Goal: Information Seeking & Learning: Check status

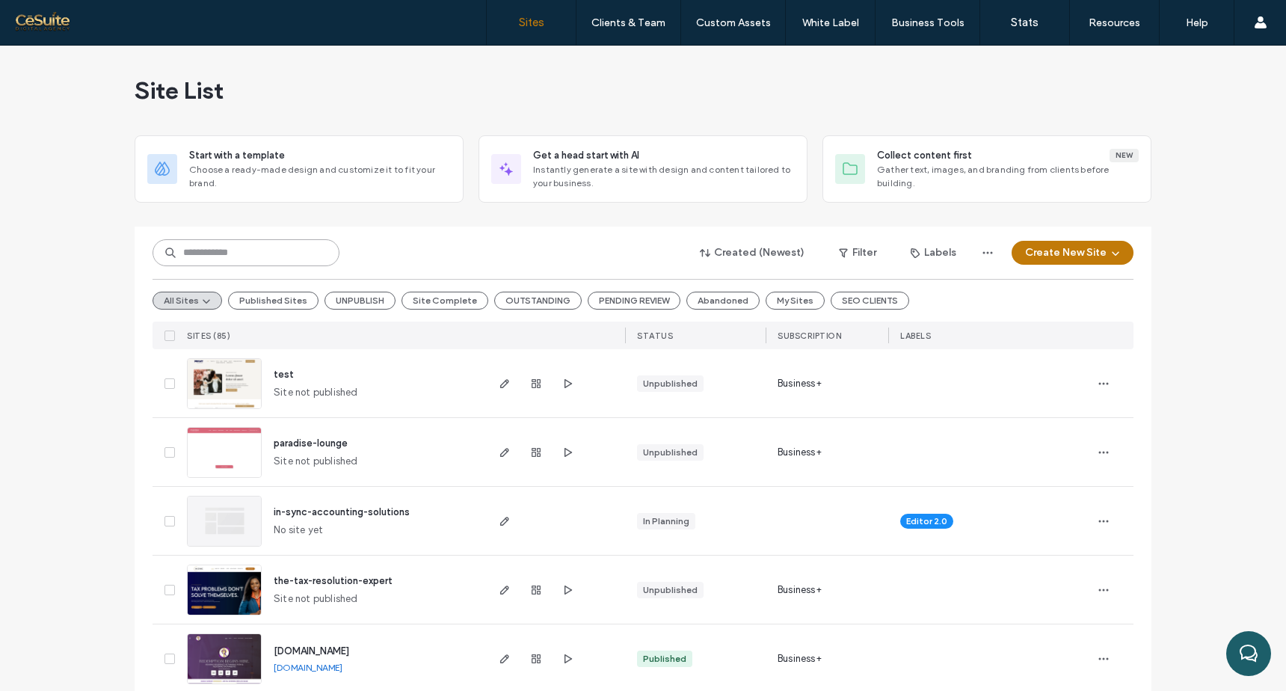
click at [255, 256] on input at bounding box center [245, 252] width 187 height 27
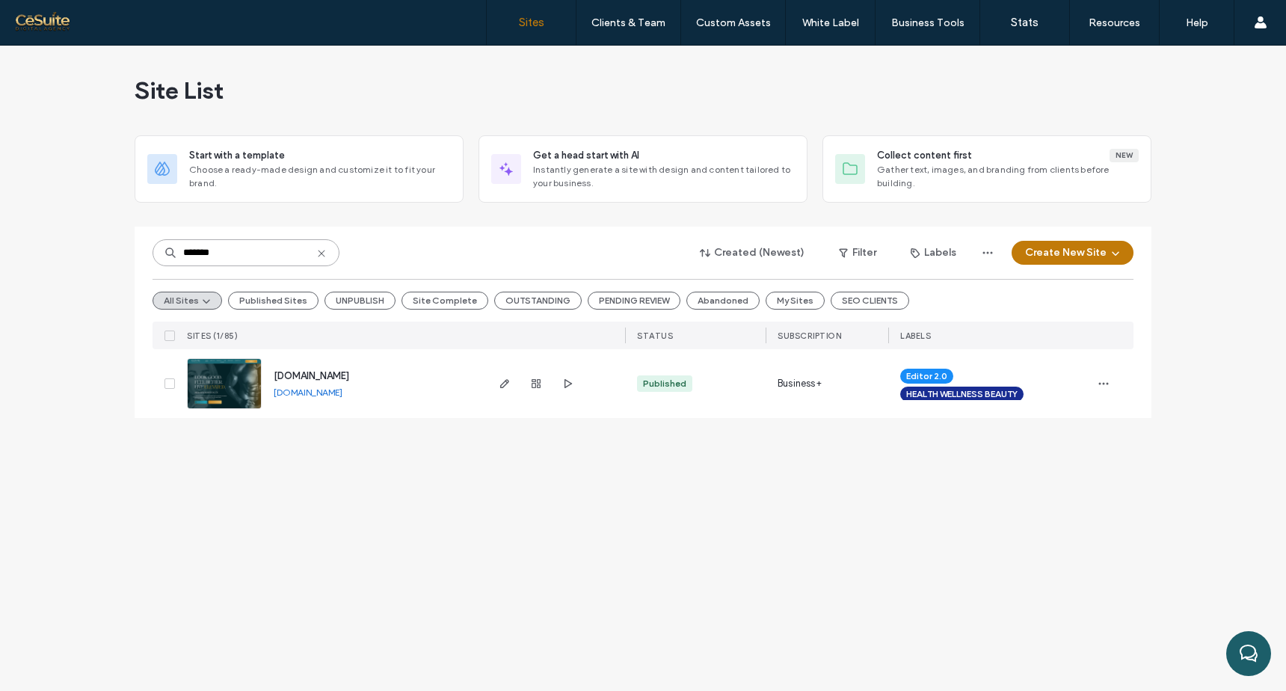
type input "*******"
click at [531, 384] on use "button" at bounding box center [535, 383] width 9 height 9
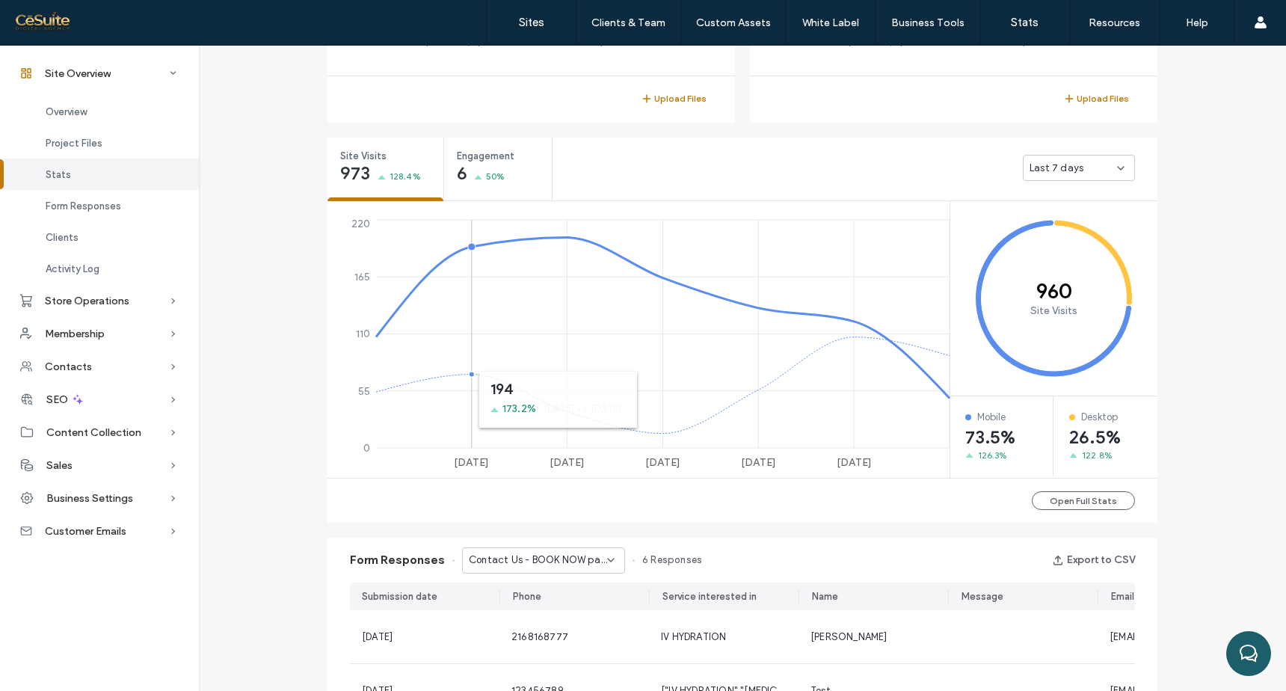
scroll to position [482, 0]
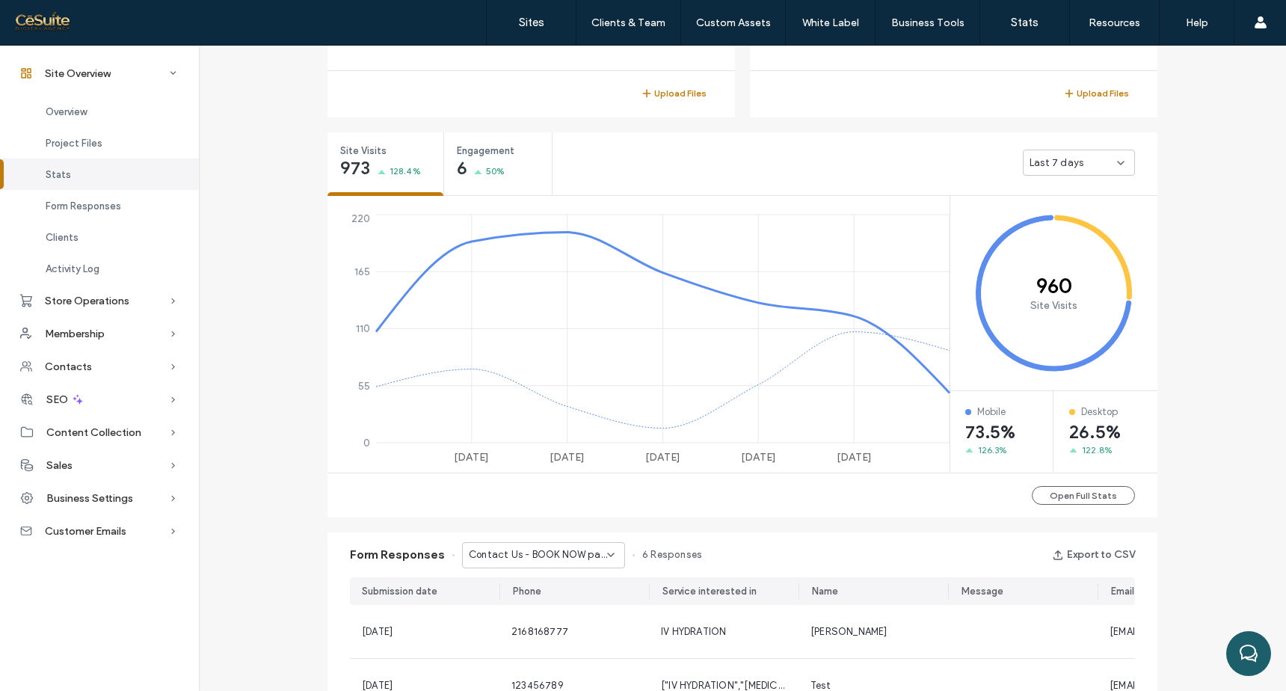
click at [1107, 159] on div "Last 7 days" at bounding box center [1072, 162] width 87 height 15
click at [1053, 239] on span "Last 30 days" at bounding box center [1054, 241] width 60 height 15
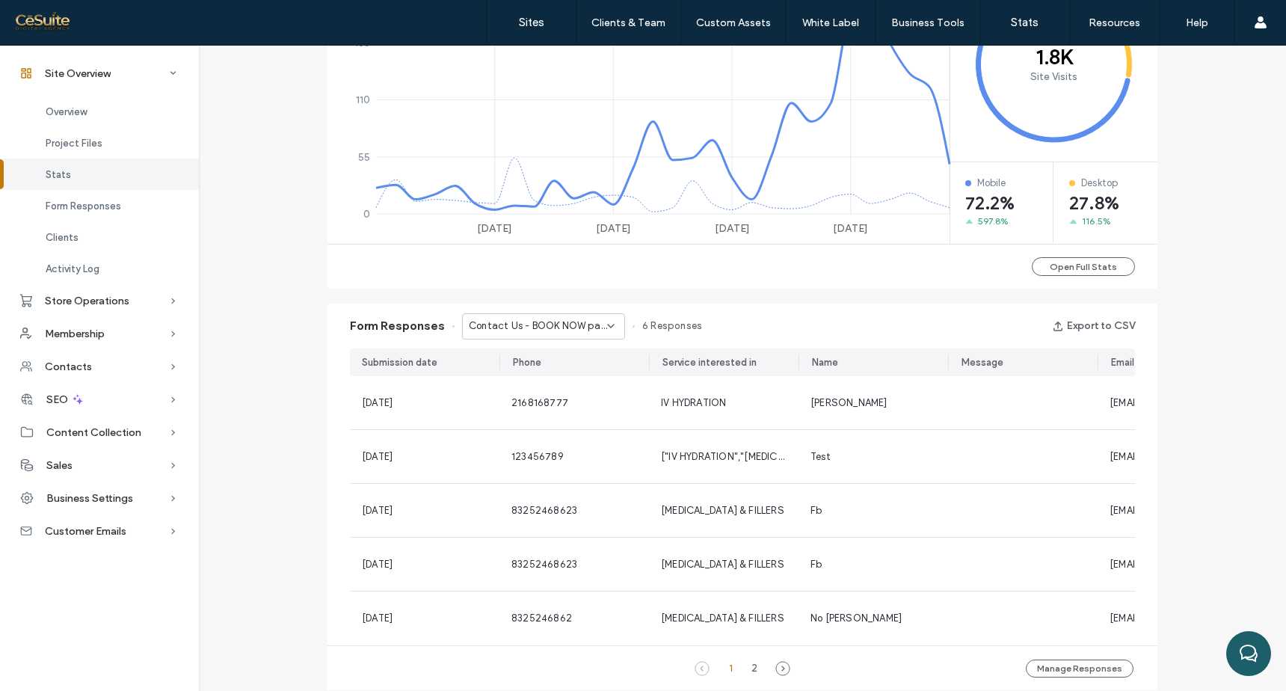
scroll to position [722, 0]
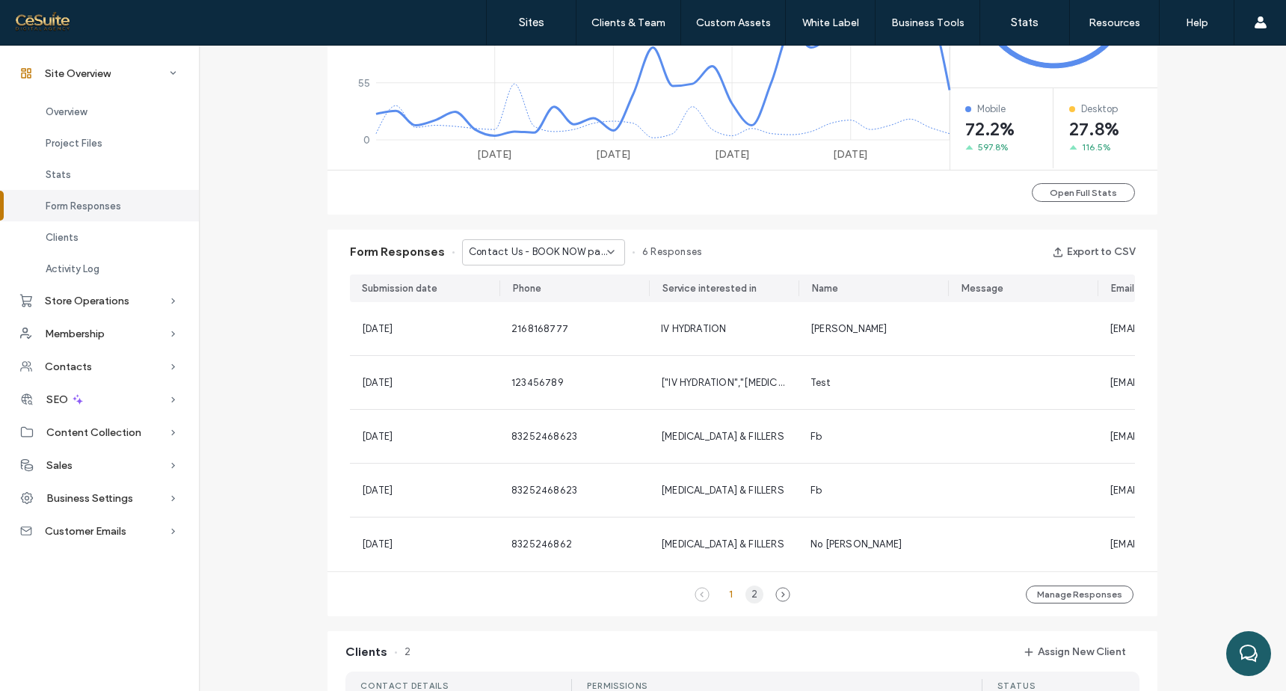
click at [751, 603] on div "2" at bounding box center [754, 594] width 18 height 18
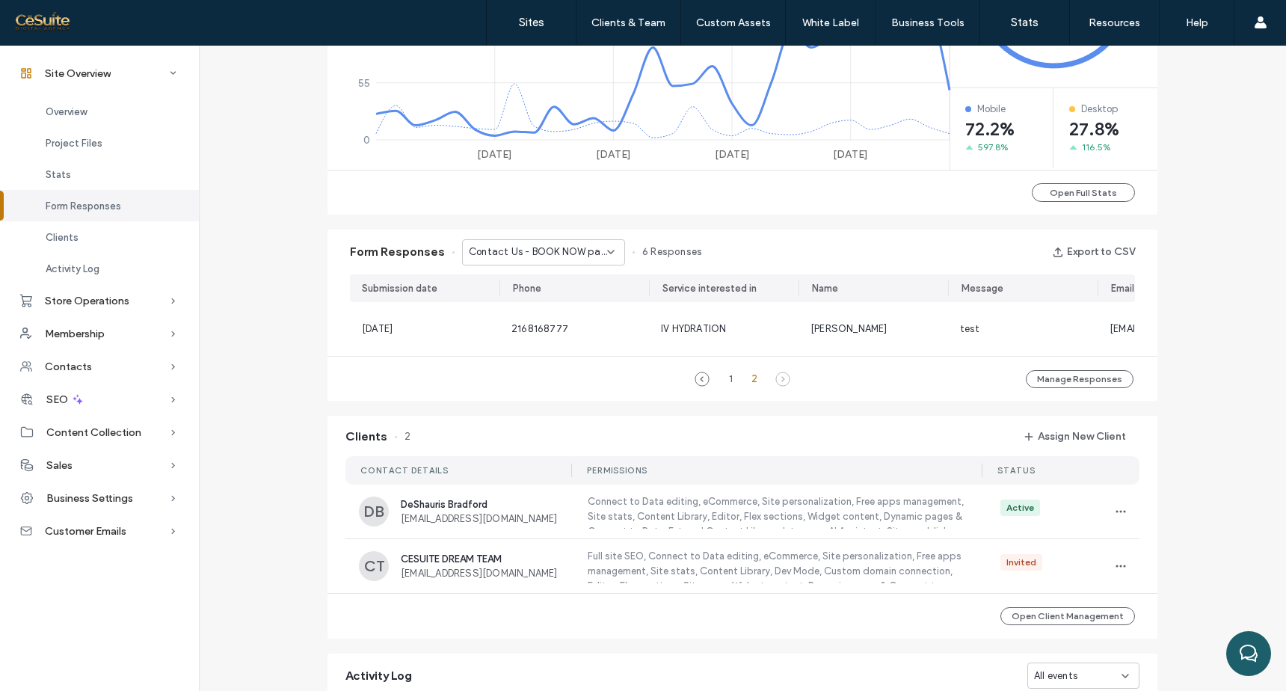
click at [716, 388] on div "1 2" at bounding box center [742, 379] width 66 height 18
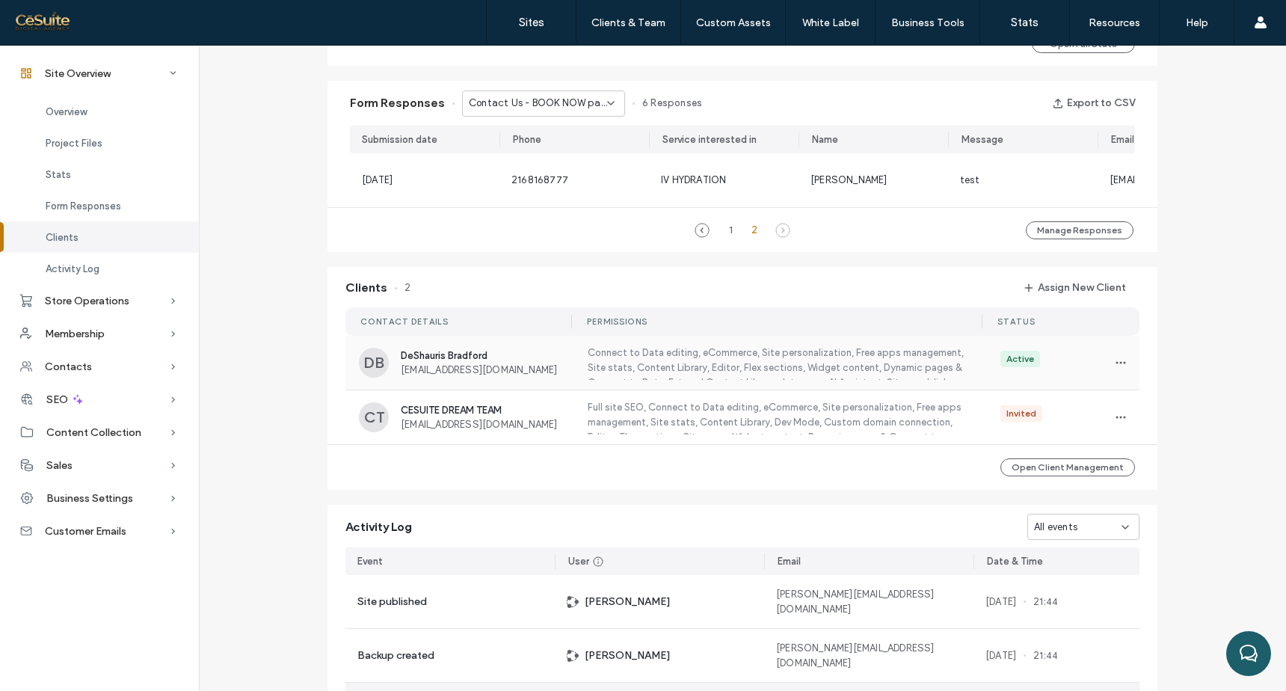
scroll to position [1219, 0]
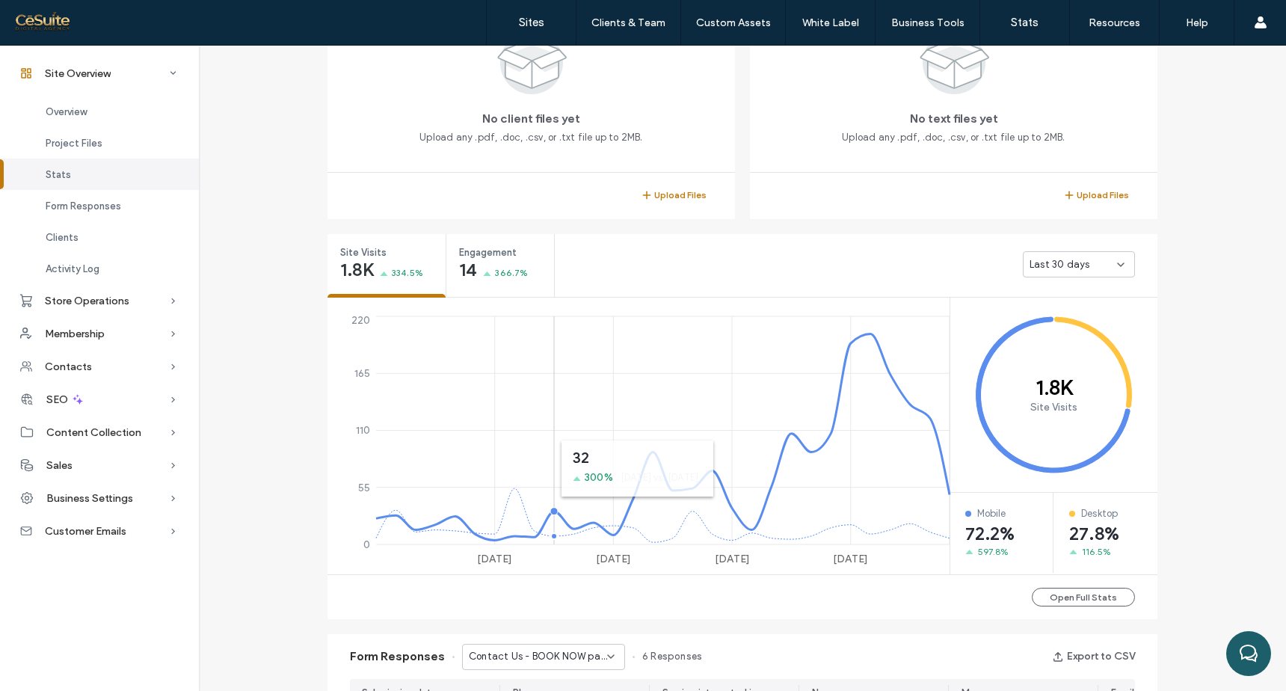
scroll to position [367, 0]
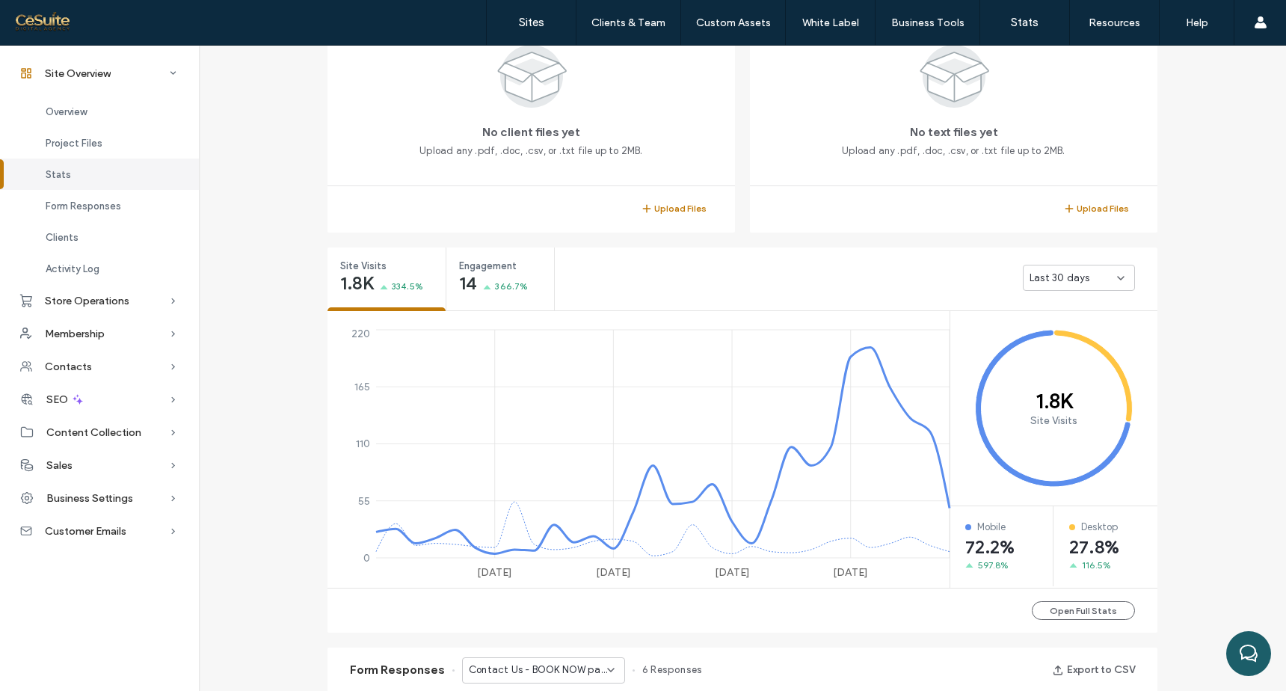
click at [1100, 265] on div "Last 30 days" at bounding box center [1079, 278] width 112 height 26
click at [1100, 267] on div "Last 30 days" at bounding box center [1079, 278] width 112 height 26
click at [962, 289] on div "Last 30 days" at bounding box center [856, 277] width 603 height 60
click at [1068, 609] on button "Open Full Stats" at bounding box center [1083, 610] width 103 height 19
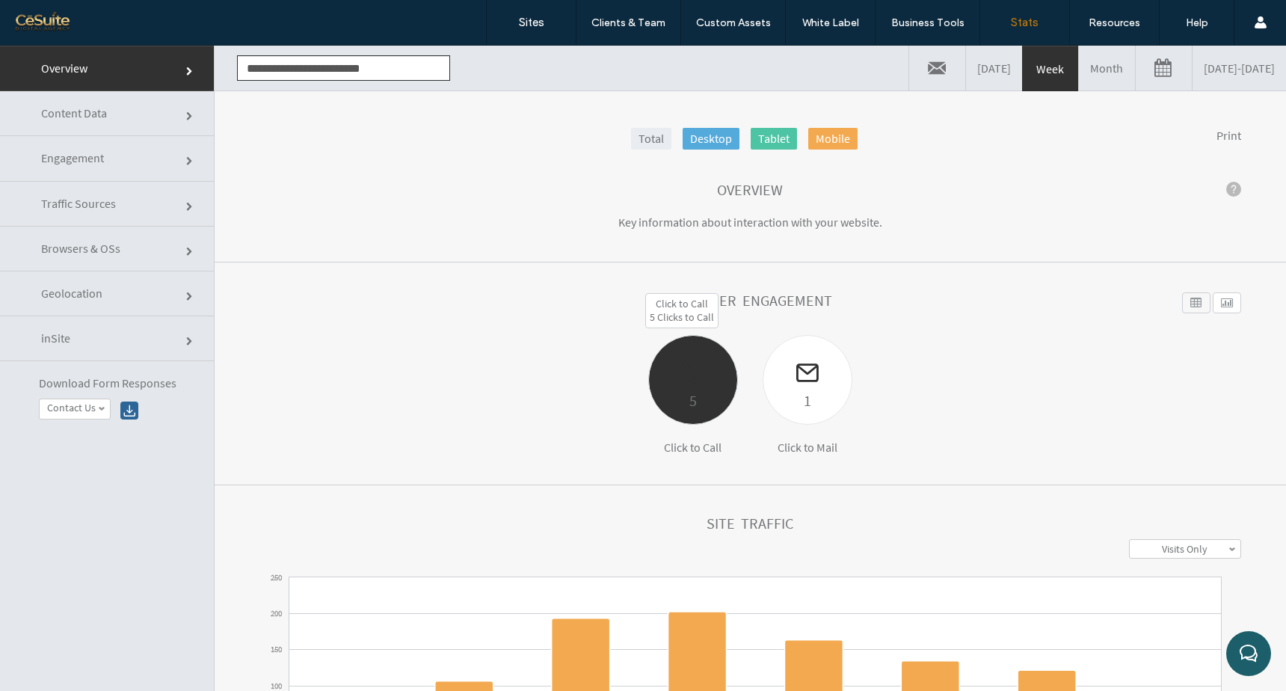
click at [679, 372] on div at bounding box center [693, 362] width 88 height 52
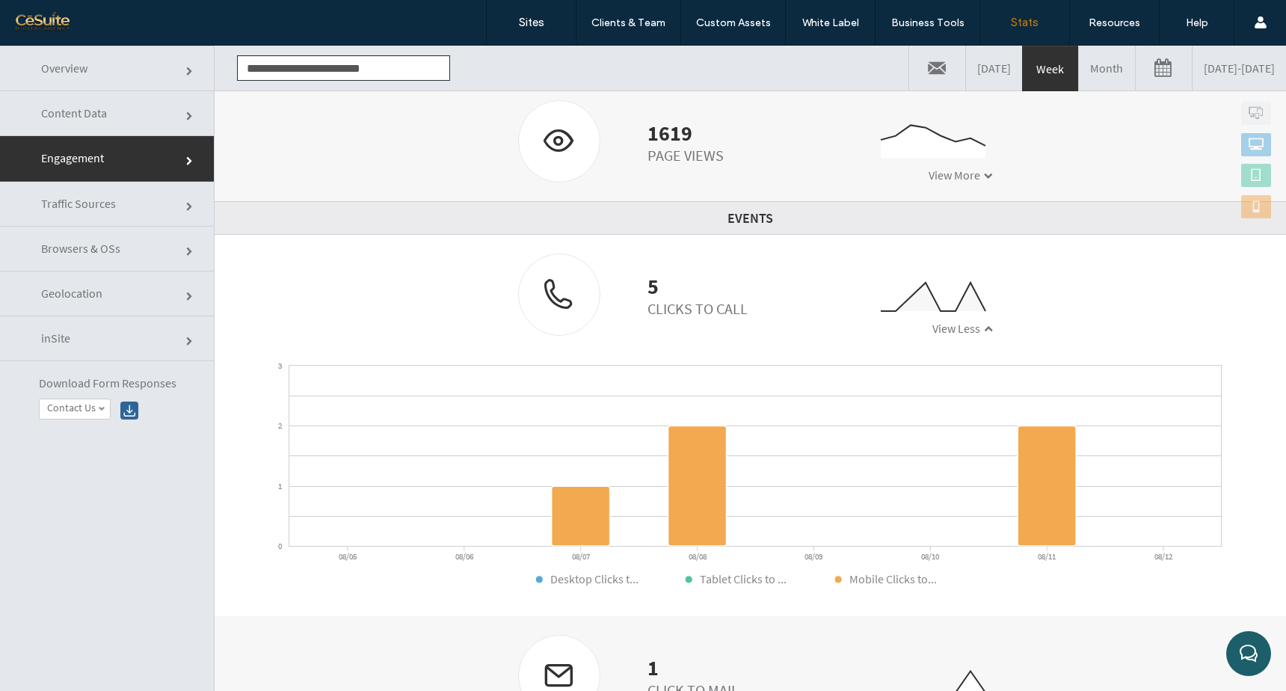
scroll to position [75, 0]
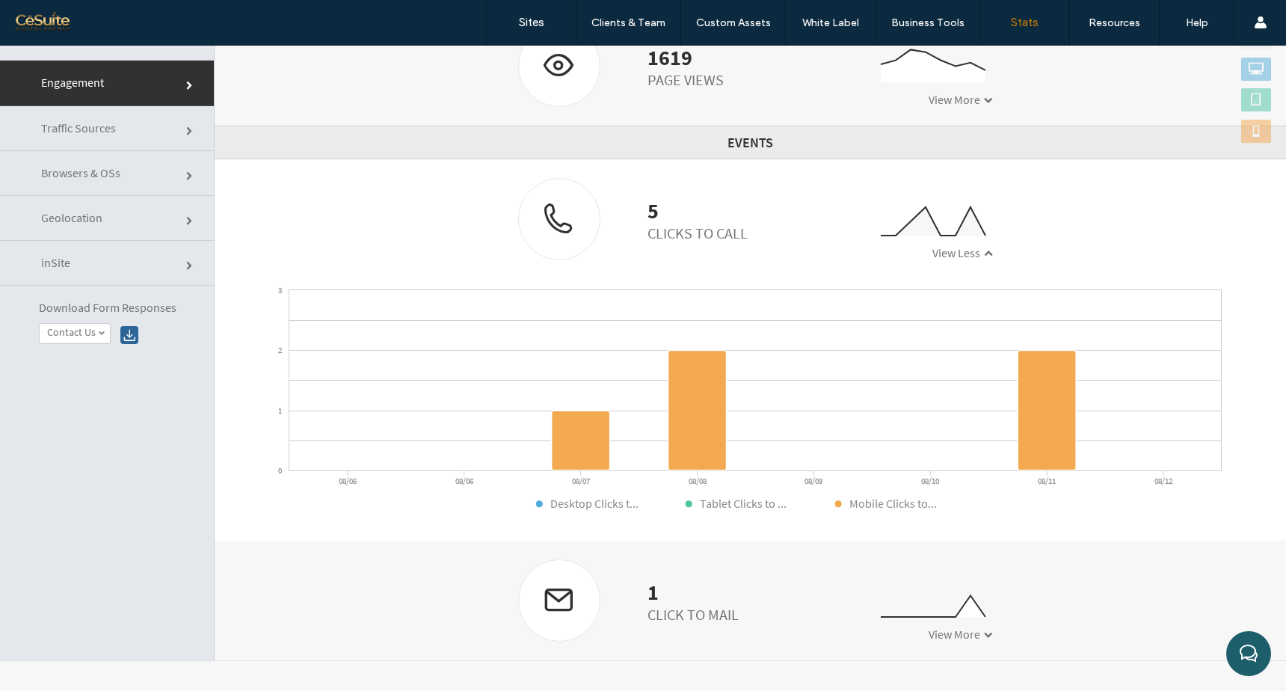
click link "Traffic Sources"
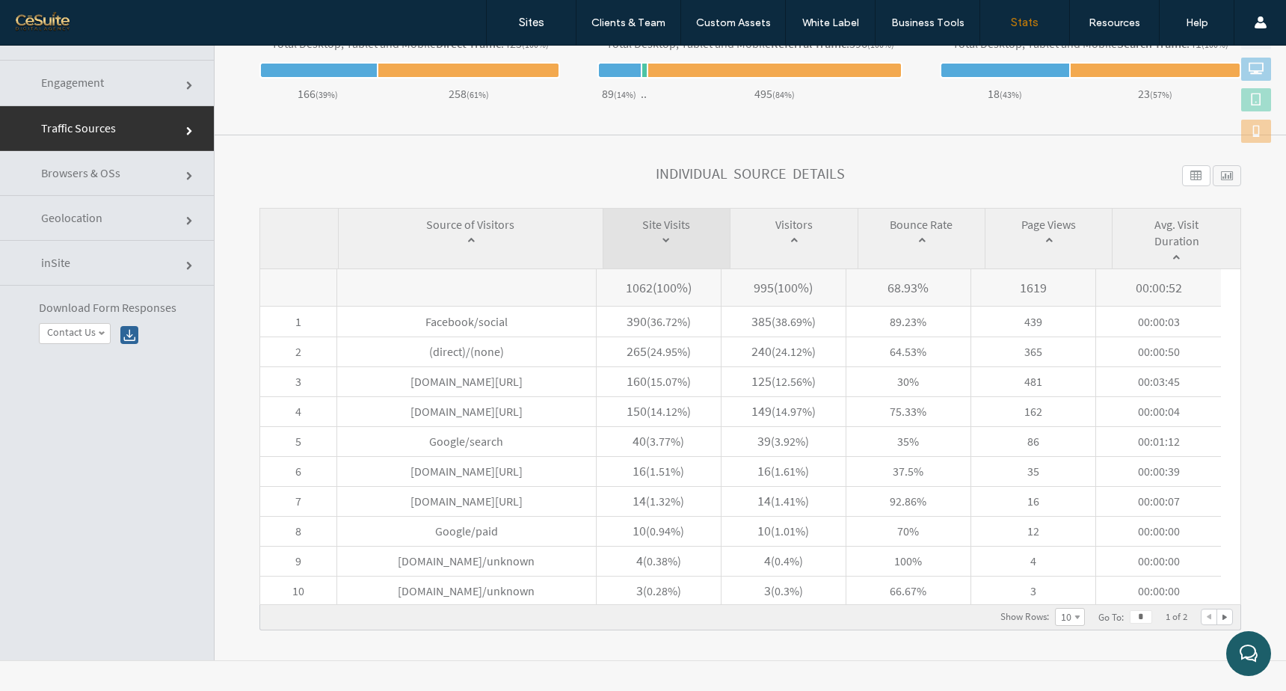
click at [1217, 617] on div at bounding box center [1224, 616] width 15 height 15
type input "*"
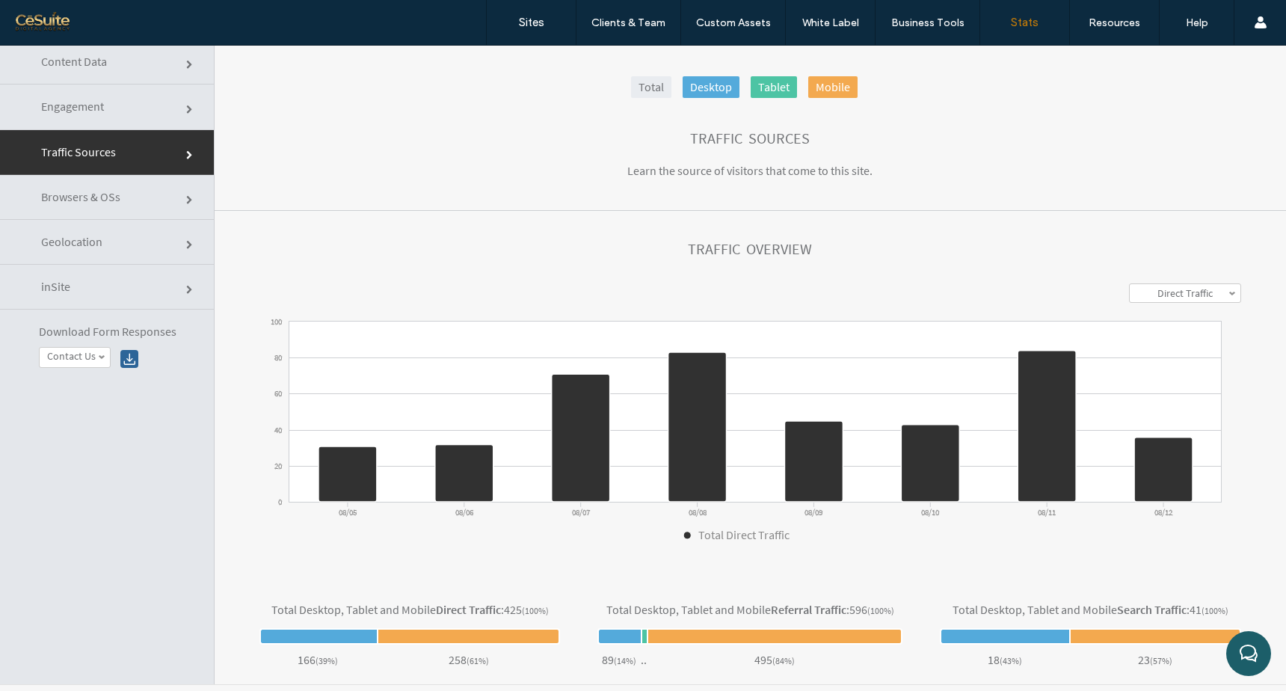
scroll to position [0, 0]
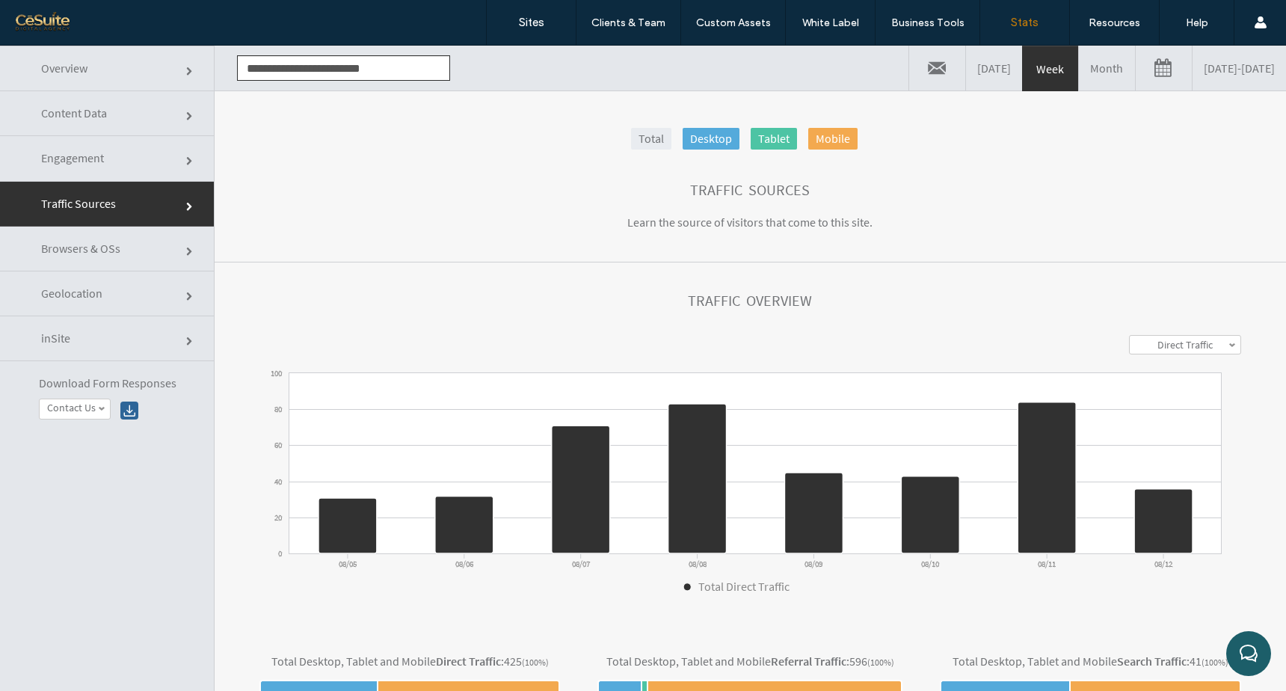
click at [1168, 348] on label "Direct Traffic" at bounding box center [1184, 344] width 55 height 13
click at [1059, 40] on link "Stats" at bounding box center [1024, 22] width 89 height 45
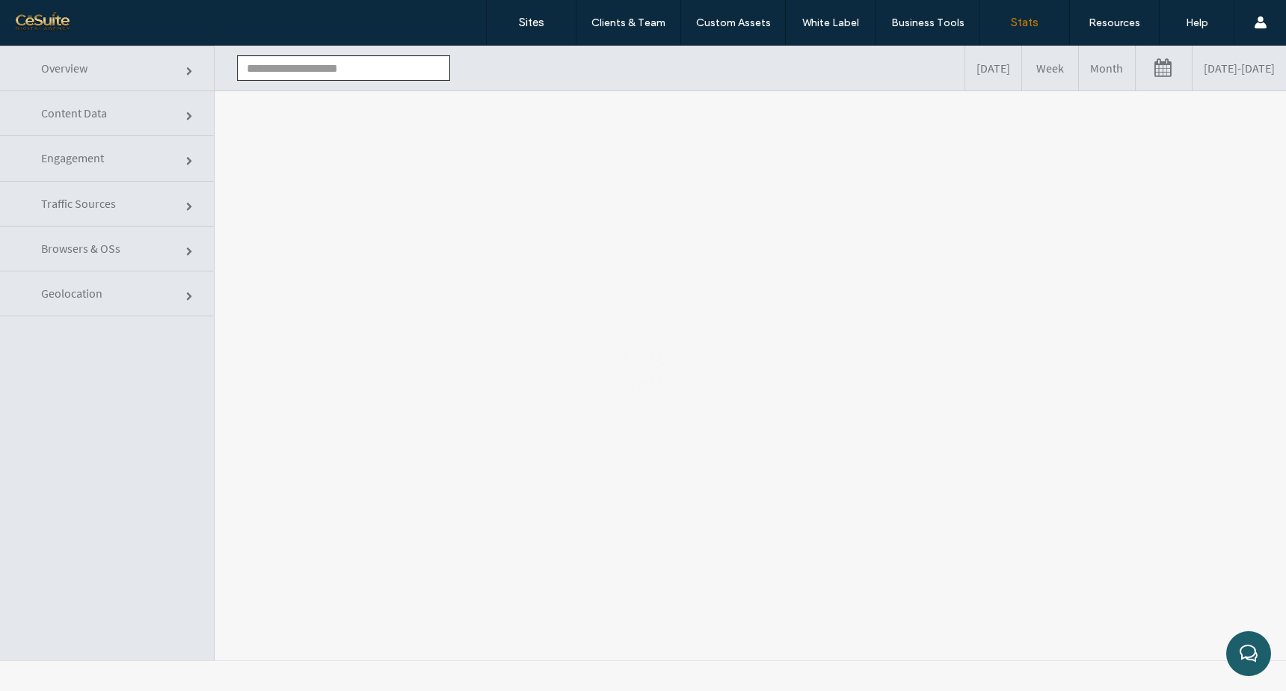
type input "**********"
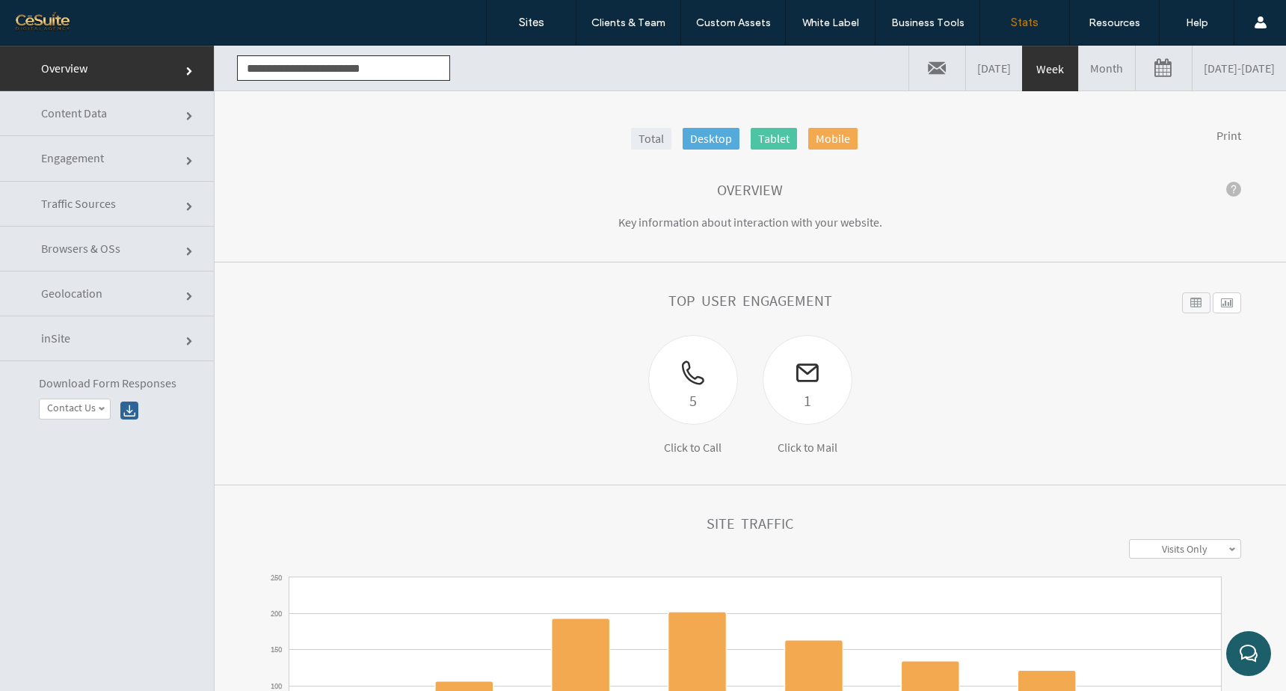
click at [1079, 76] on link "Month" at bounding box center [1107, 68] width 56 height 45
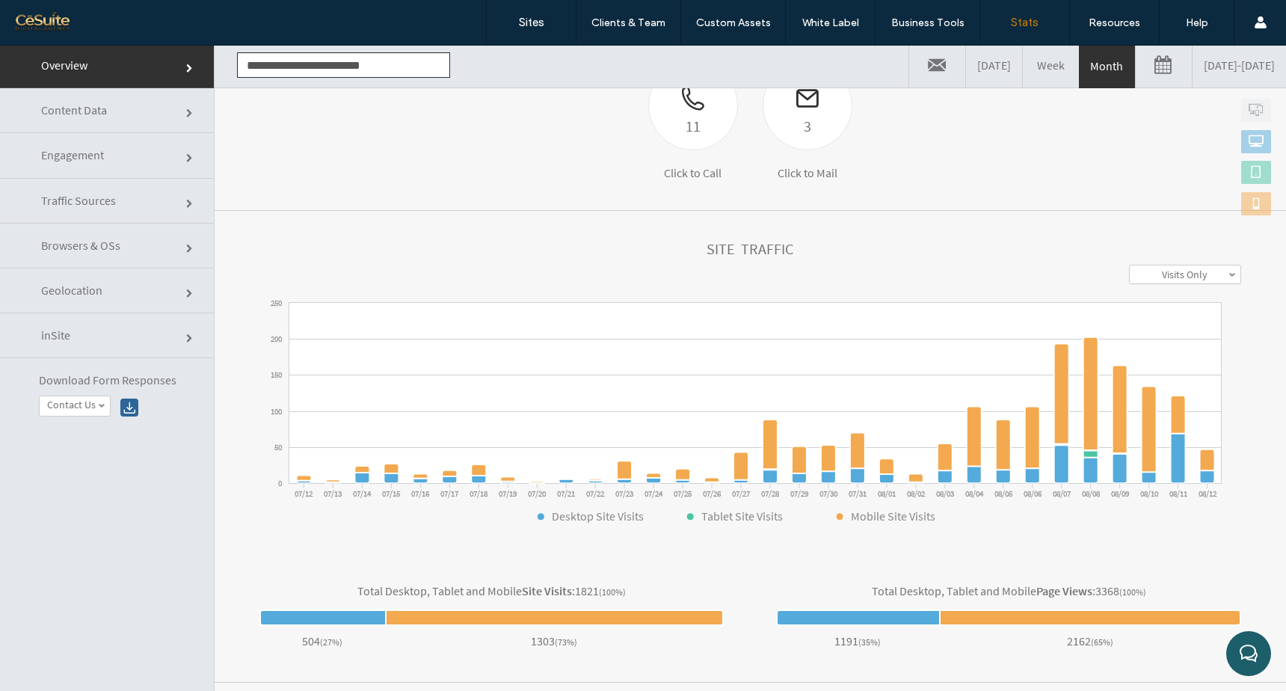
scroll to position [250, 0]
